Goal: Check status: Check status

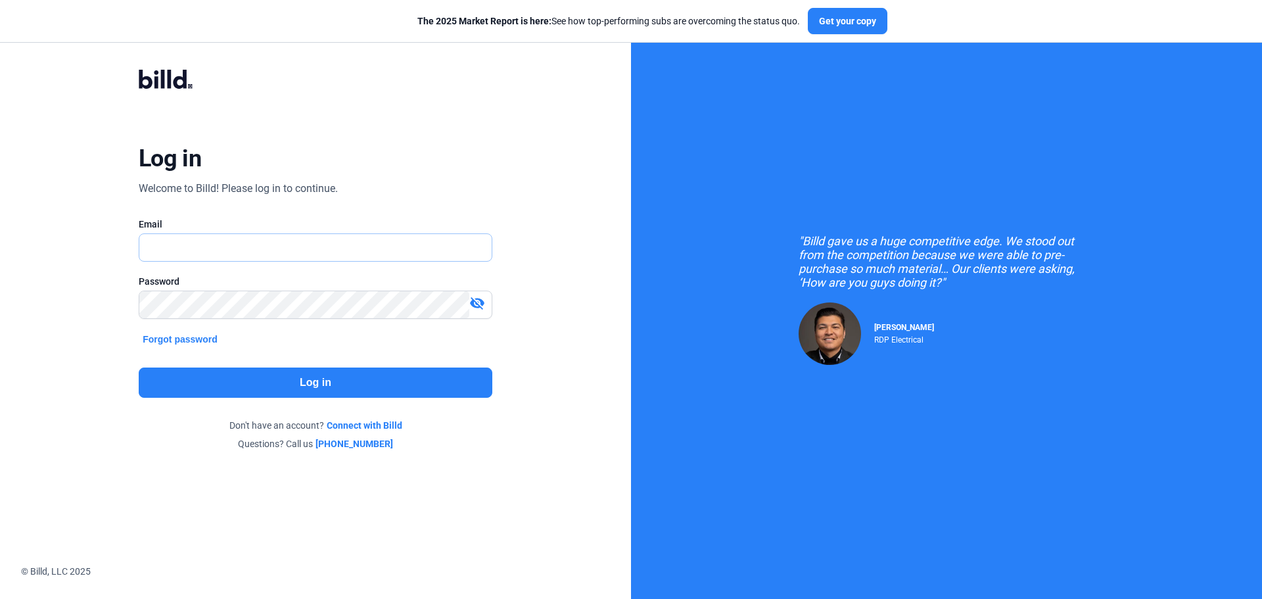
type input "[PERSON_NAME][EMAIL_ADDRESS][DOMAIN_NAME]"
click at [459, 393] on button "Log in" at bounding box center [316, 382] width 354 height 30
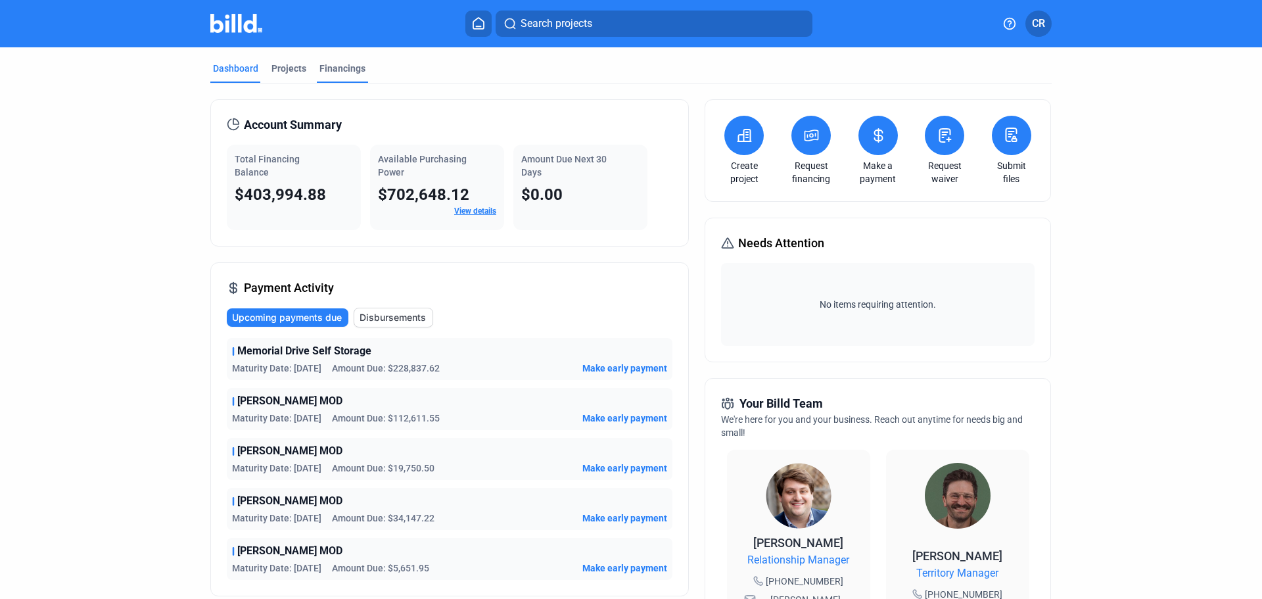
click at [356, 72] on div "Financings" at bounding box center [342, 68] width 46 height 13
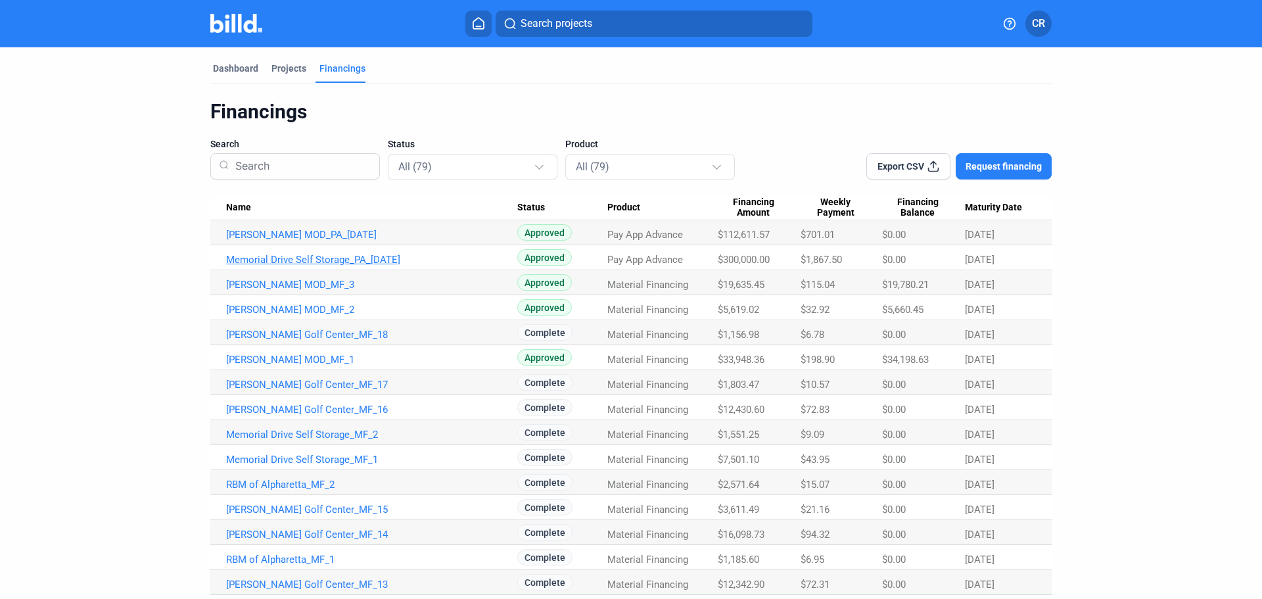
click at [318, 261] on link "Memorial Drive Self Storage_PA_[DATE]" at bounding box center [371, 260] width 291 height 12
click at [298, 230] on link "[PERSON_NAME] MOD_PA_[DATE]" at bounding box center [371, 235] width 291 height 12
